Goal: Check status: Check status

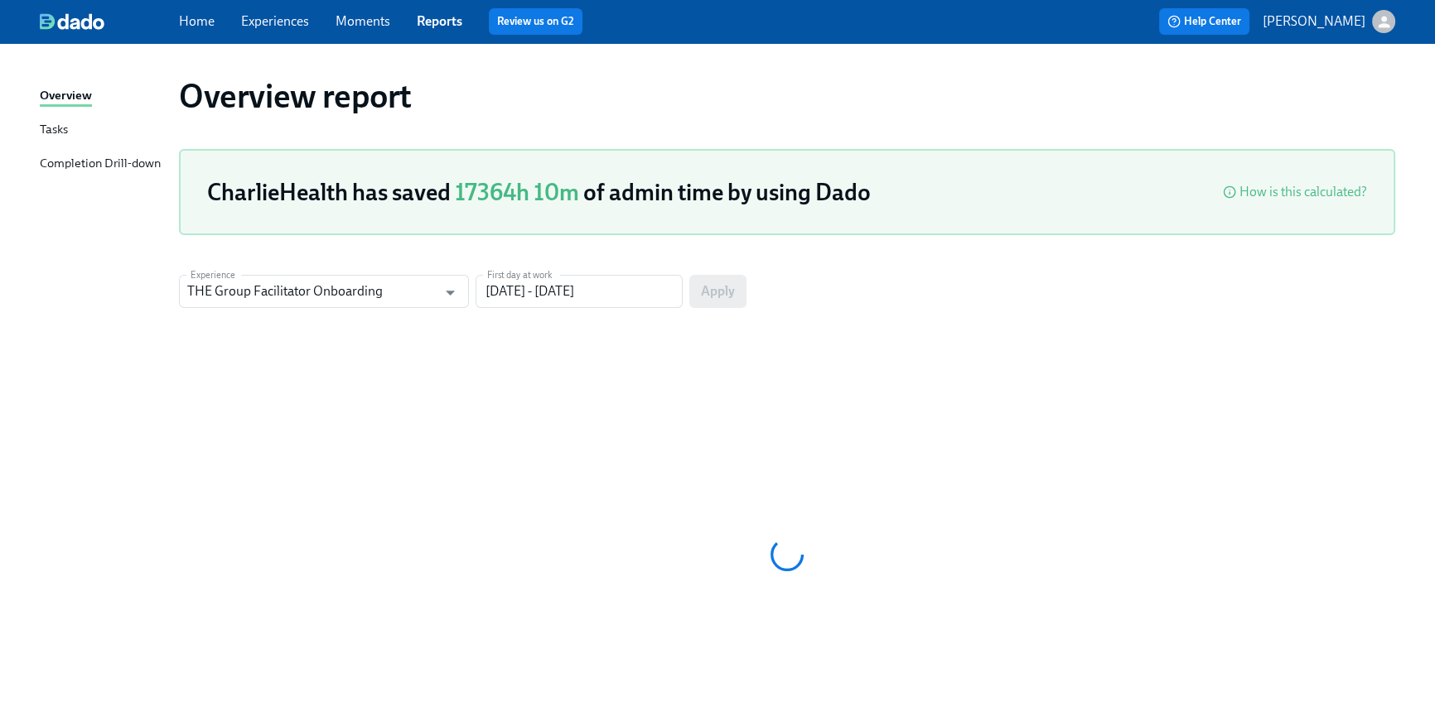
click at [214, 17] on link "Home" at bounding box center [197, 21] width 36 height 16
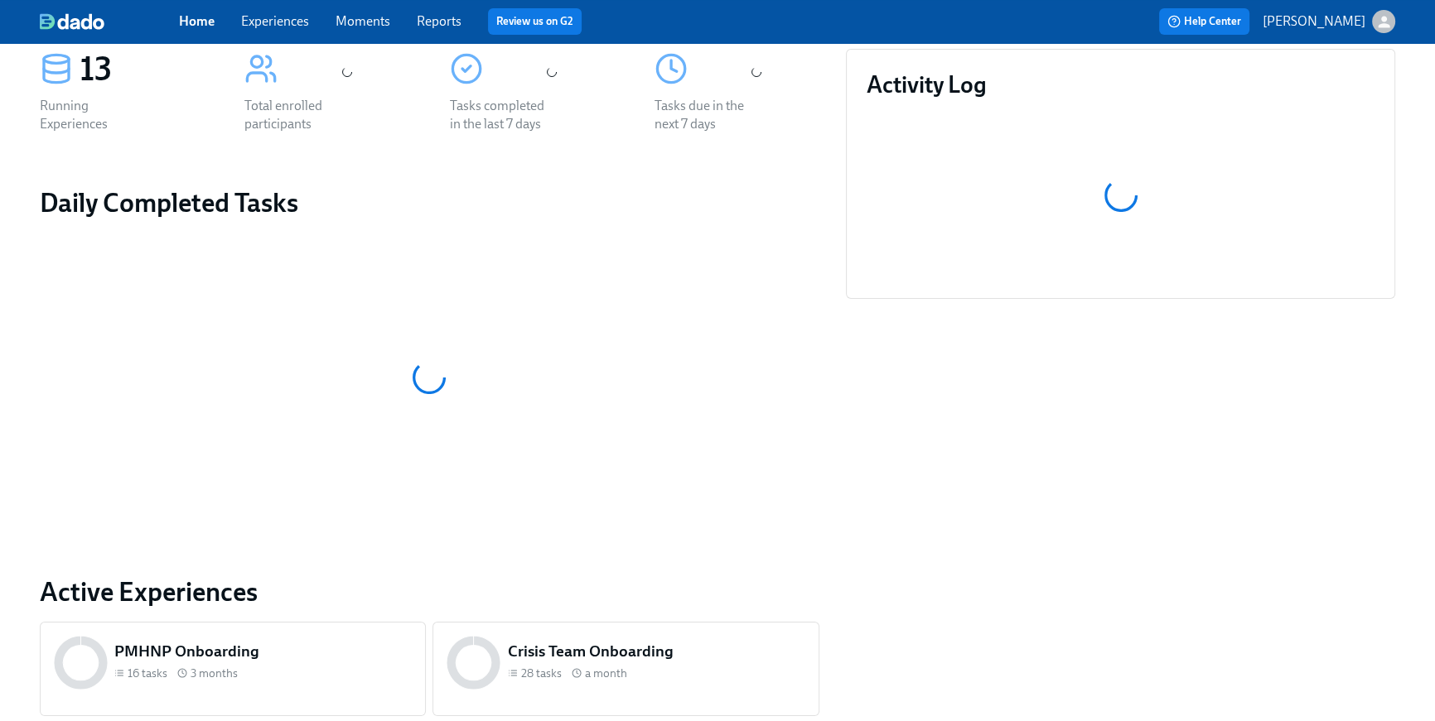
scroll to position [794, 0]
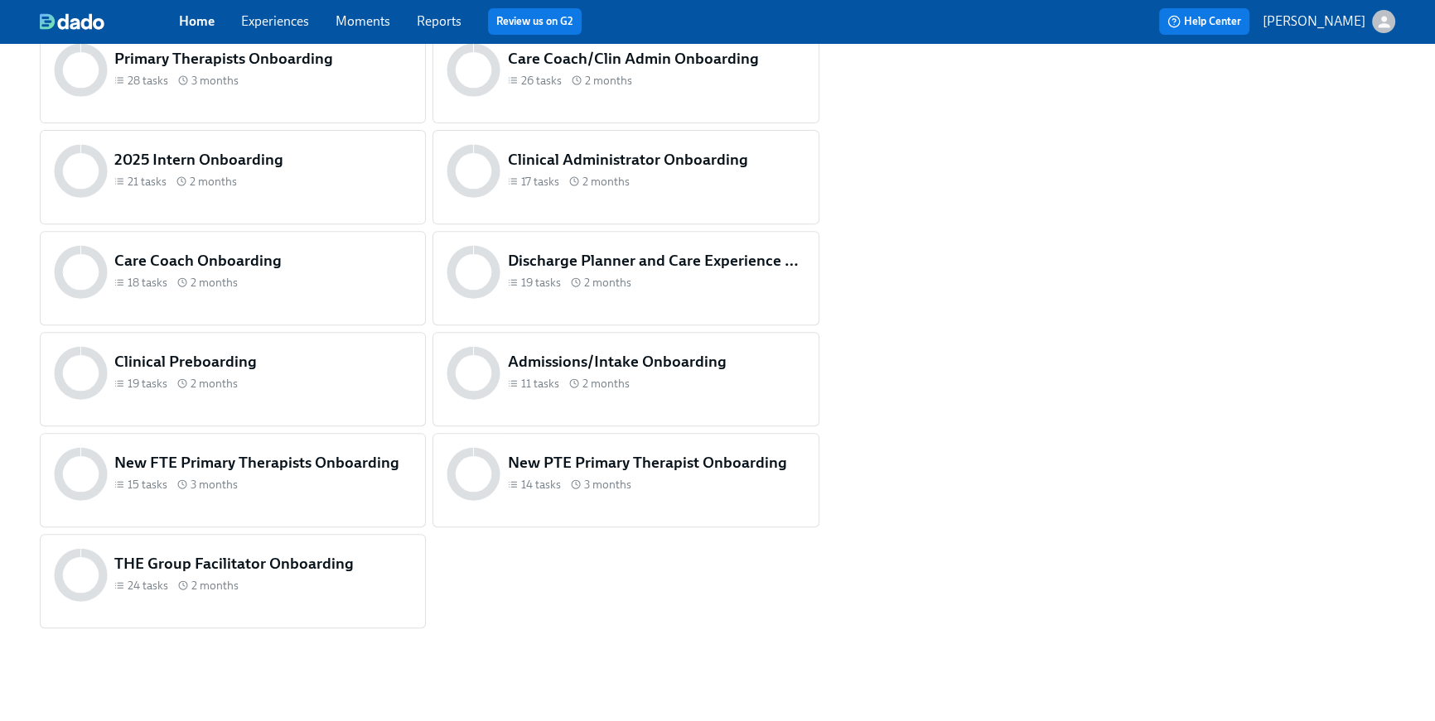
click at [372, 577] on div "THE Group Facilitator Onboarding 24 tasks 2 months" at bounding box center [263, 575] width 304 height 51
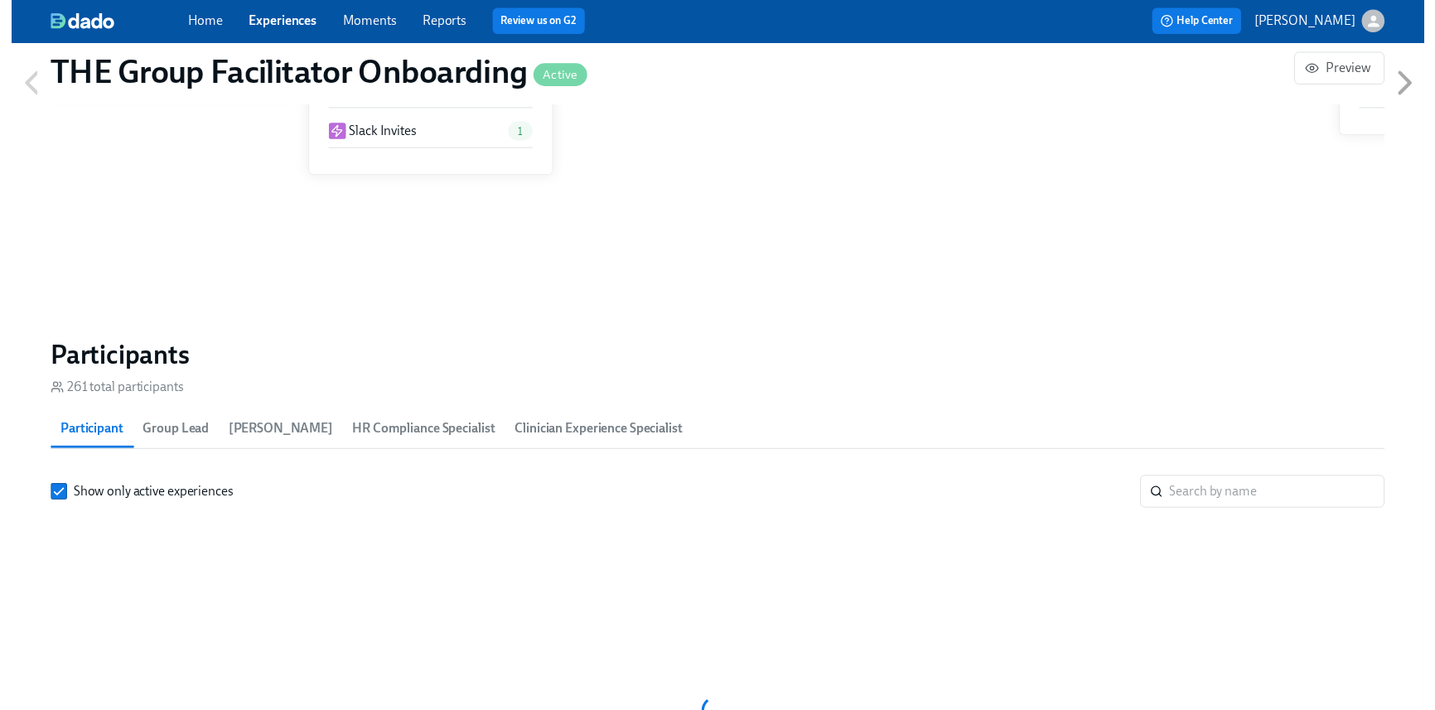
scroll to position [1271, 0]
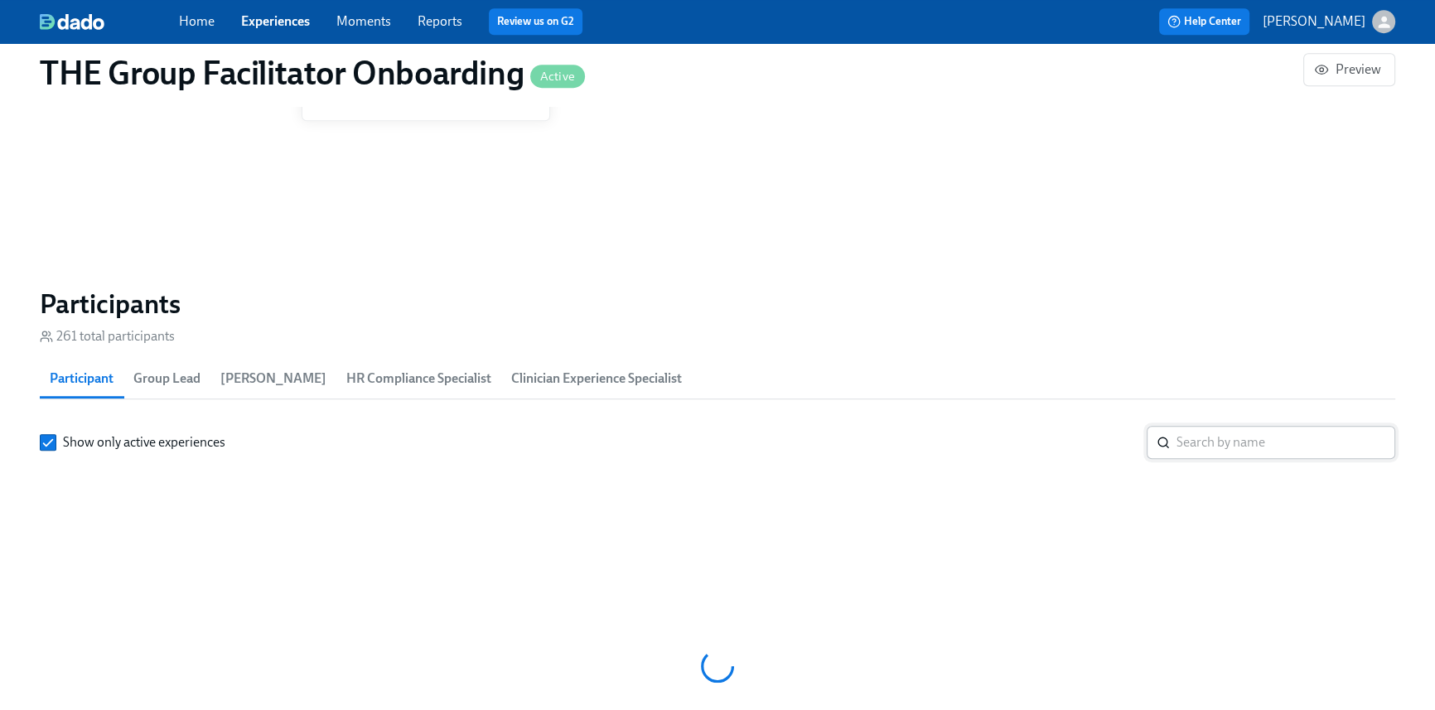
click at [1277, 441] on input "search" at bounding box center [1285, 442] width 219 height 33
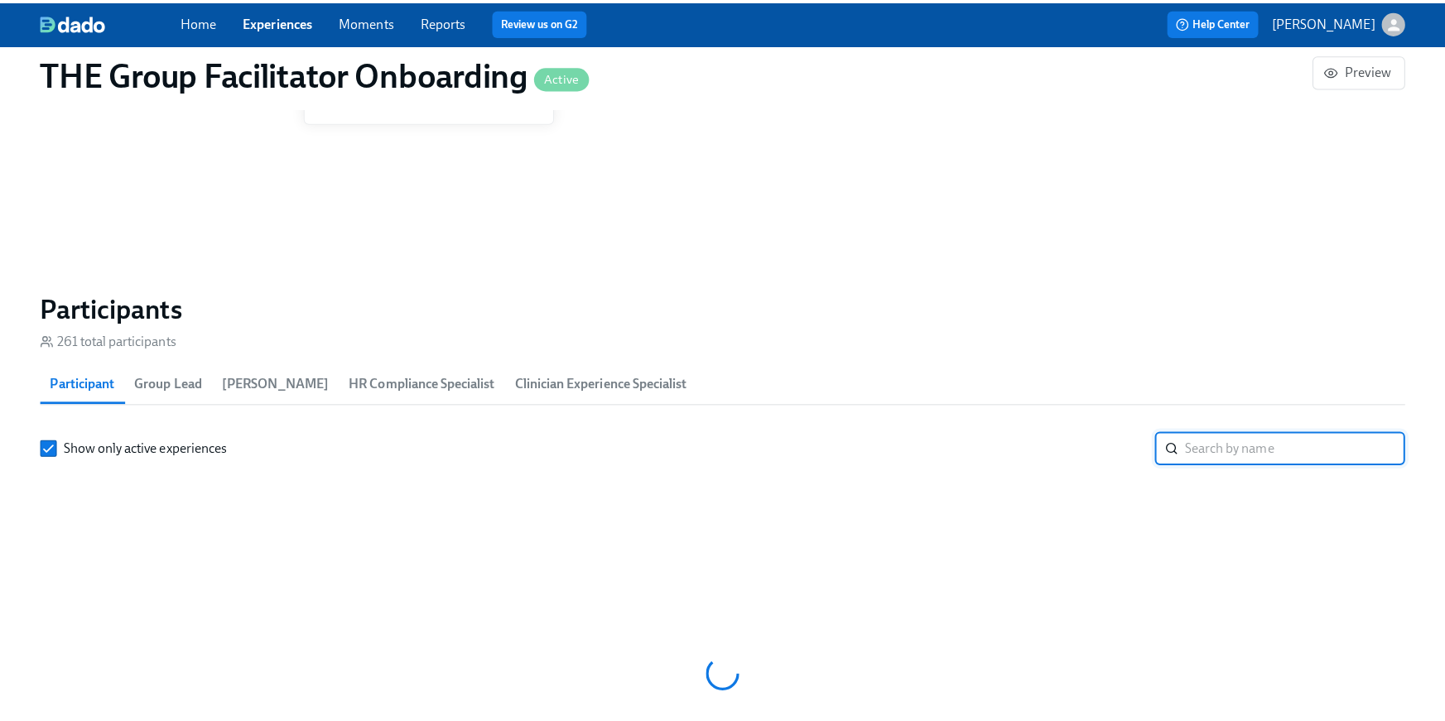
scroll to position [0, 23550]
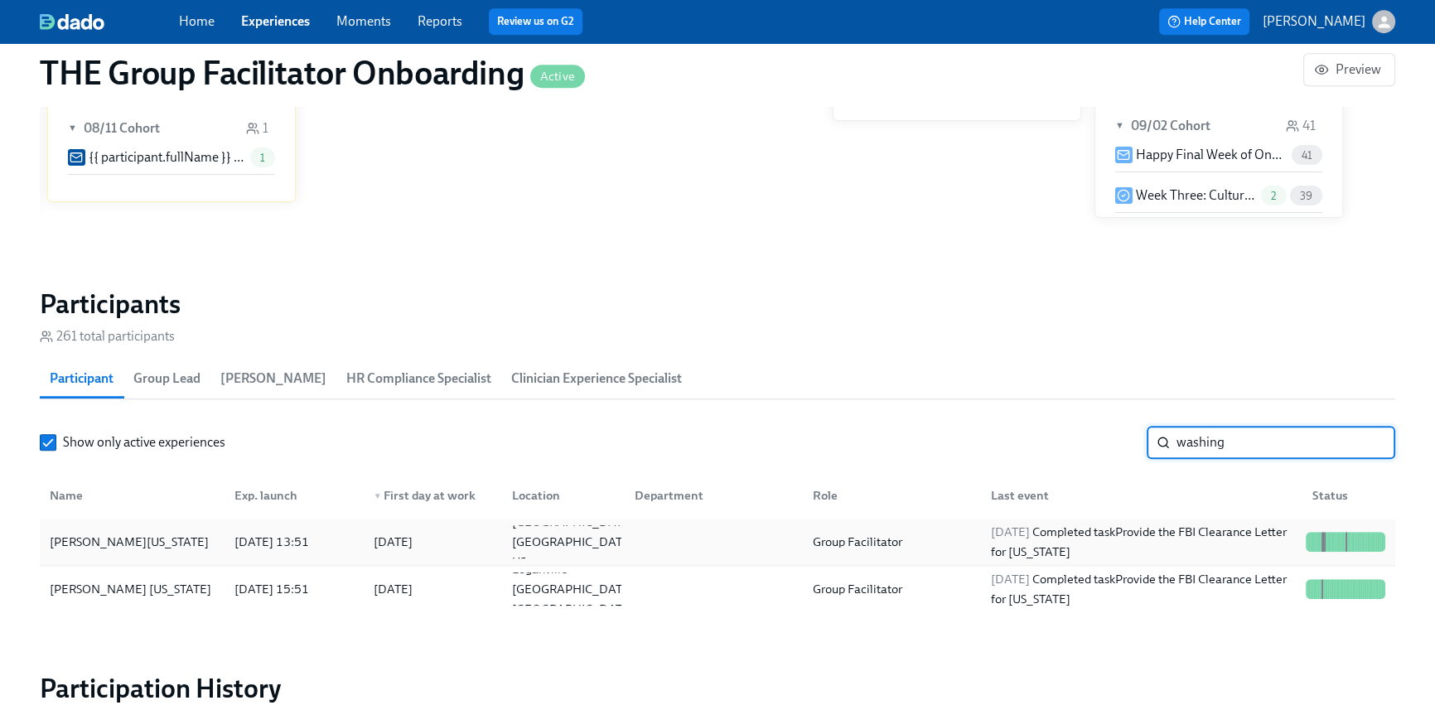
type input "washing"
click at [1195, 537] on div "2025/09/07 Completed task Provide the FBI Clearance Letter for Pennsylvania" at bounding box center [1141, 542] width 315 height 40
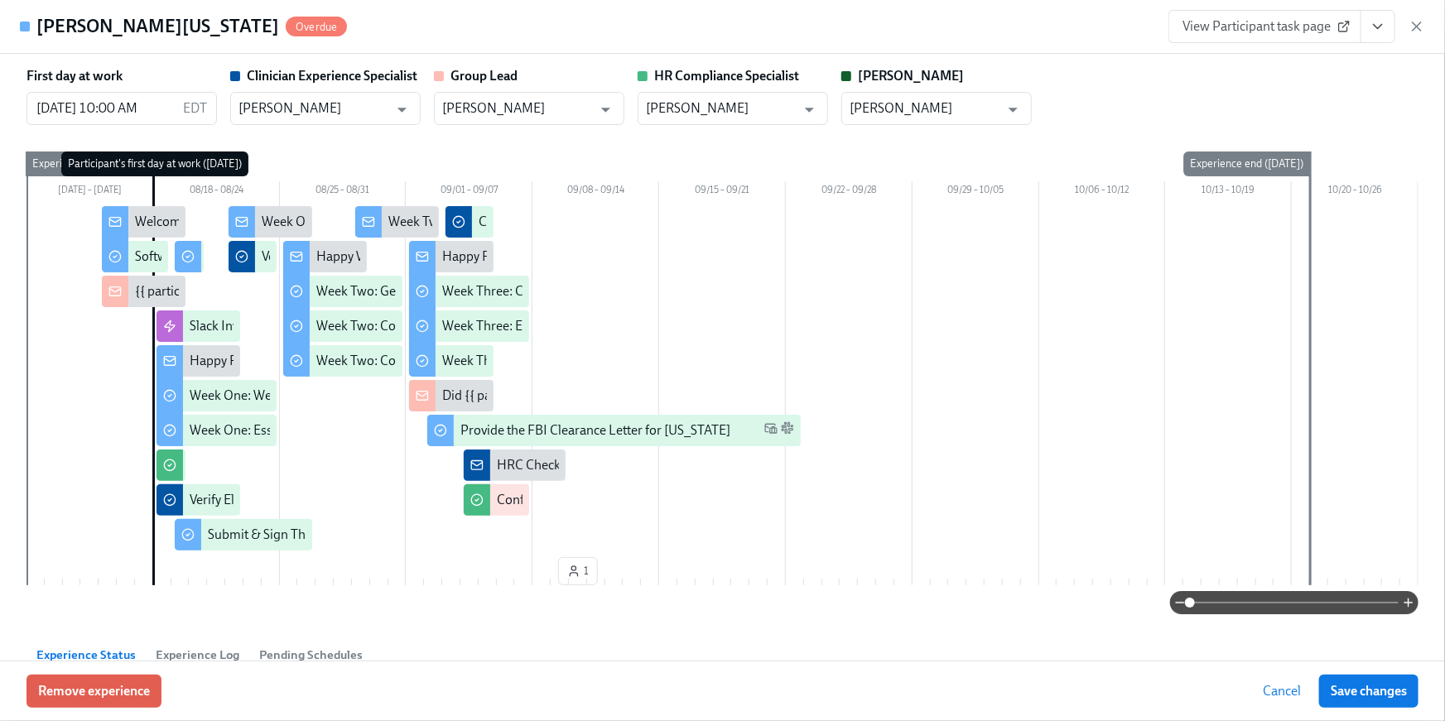
scroll to position [0, 25067]
click at [1386, 20] on icon "View task page" at bounding box center [1378, 26] width 17 height 17
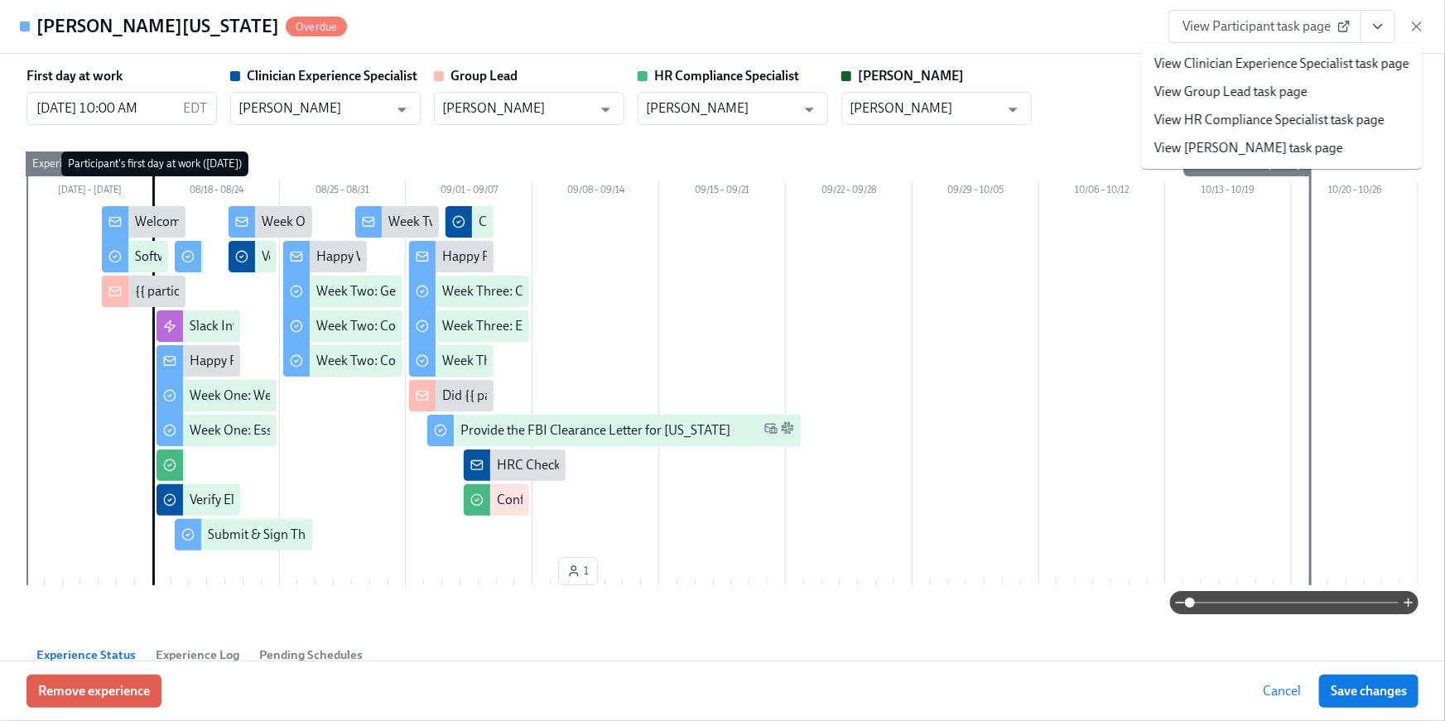
click at [1342, 123] on link "View HR Compliance Specialist task page" at bounding box center [1270, 120] width 230 height 18
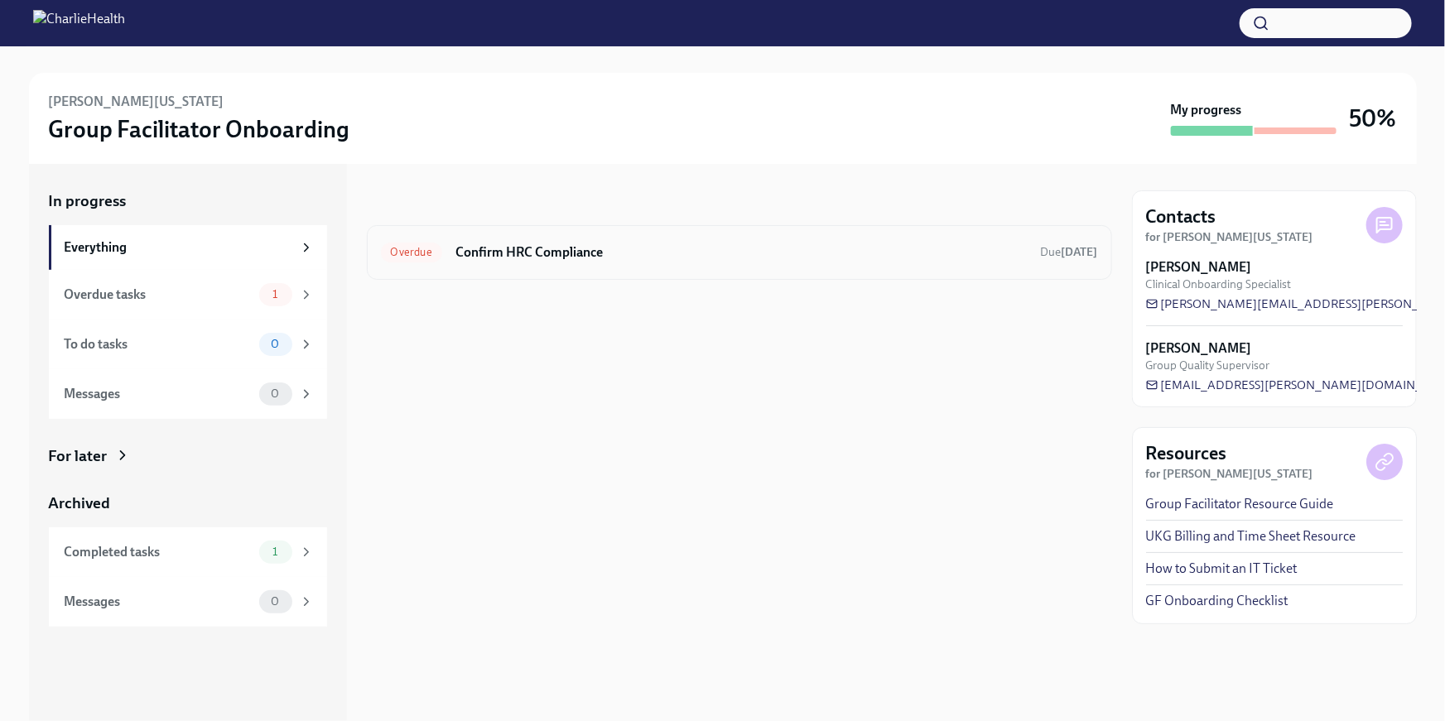
click at [606, 266] on div "Overdue Confirm HRC Compliance Due [DATE]" at bounding box center [739, 252] width 745 height 55
click at [538, 253] on h6 "Confirm HRC Compliance" at bounding box center [742, 253] width 572 height 18
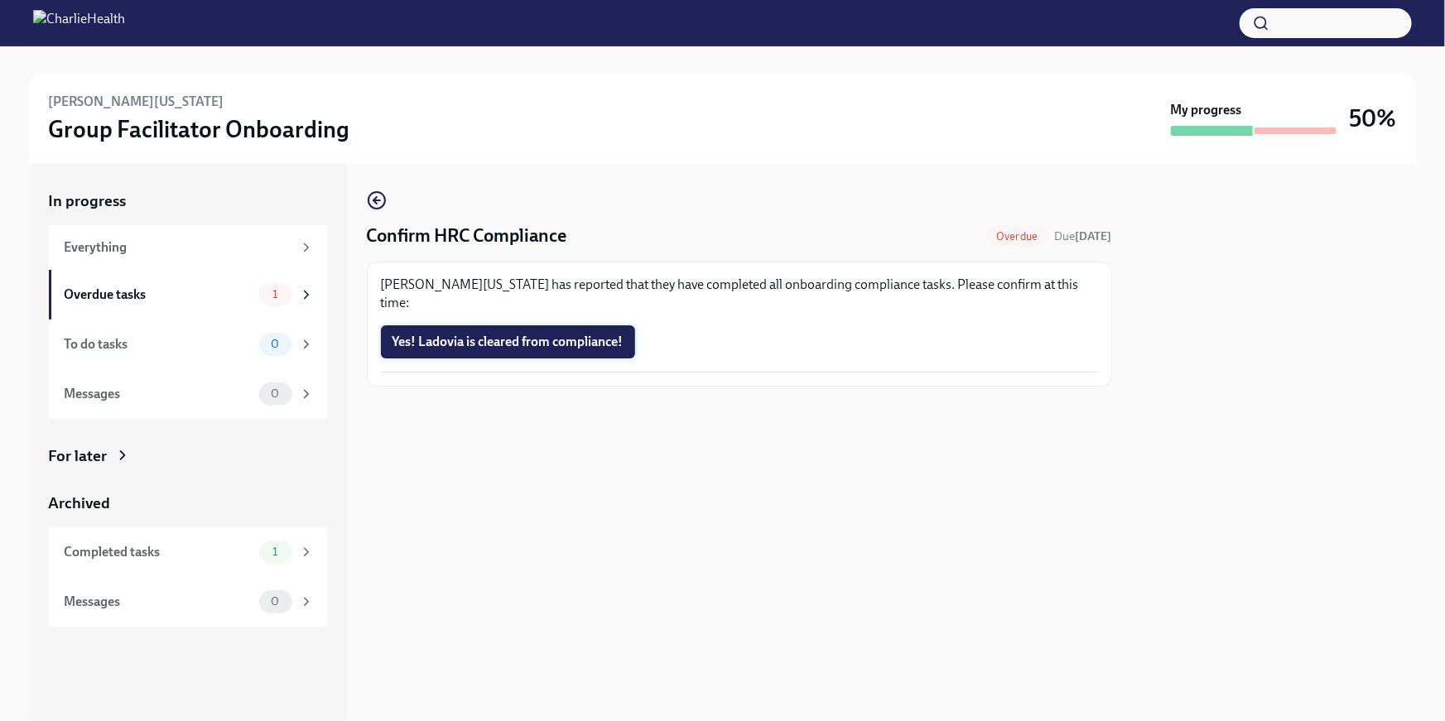
click at [583, 334] on span "Yes! Ladovia is cleared from compliance!" at bounding box center [508, 342] width 231 height 17
